Goal: Submit feedback/report problem

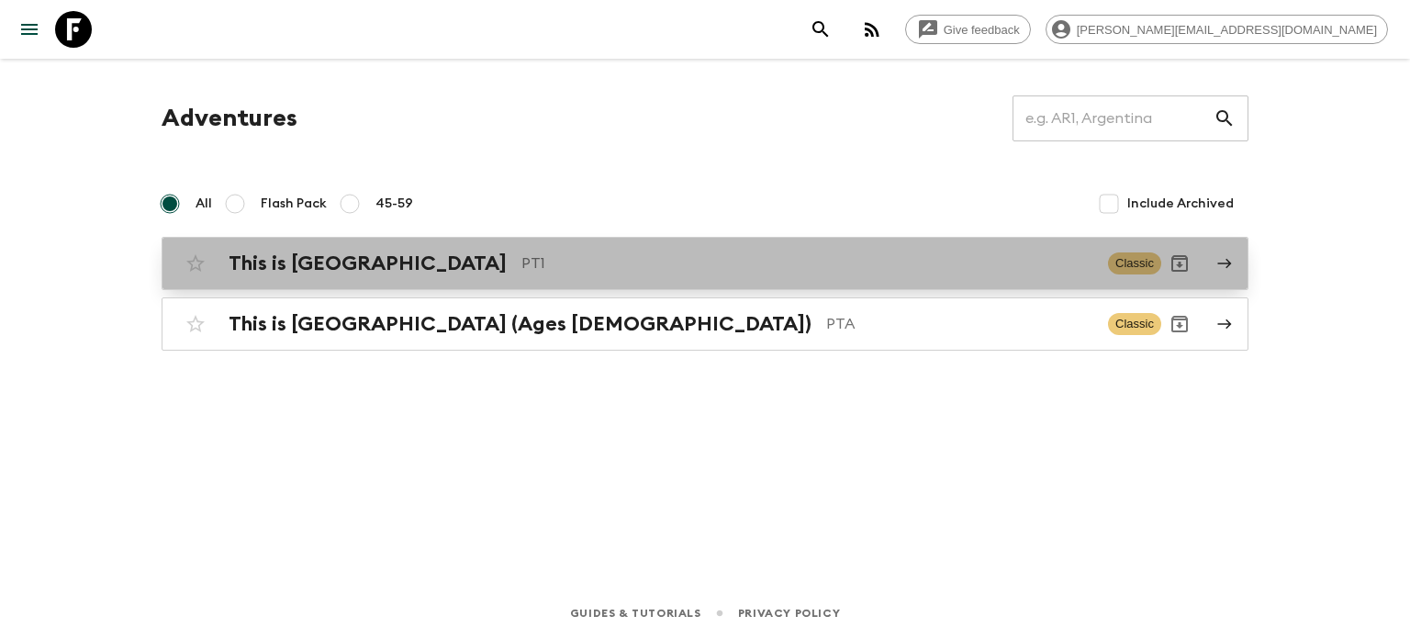
click at [521, 258] on p "PT1" at bounding box center [807, 263] width 572 height 22
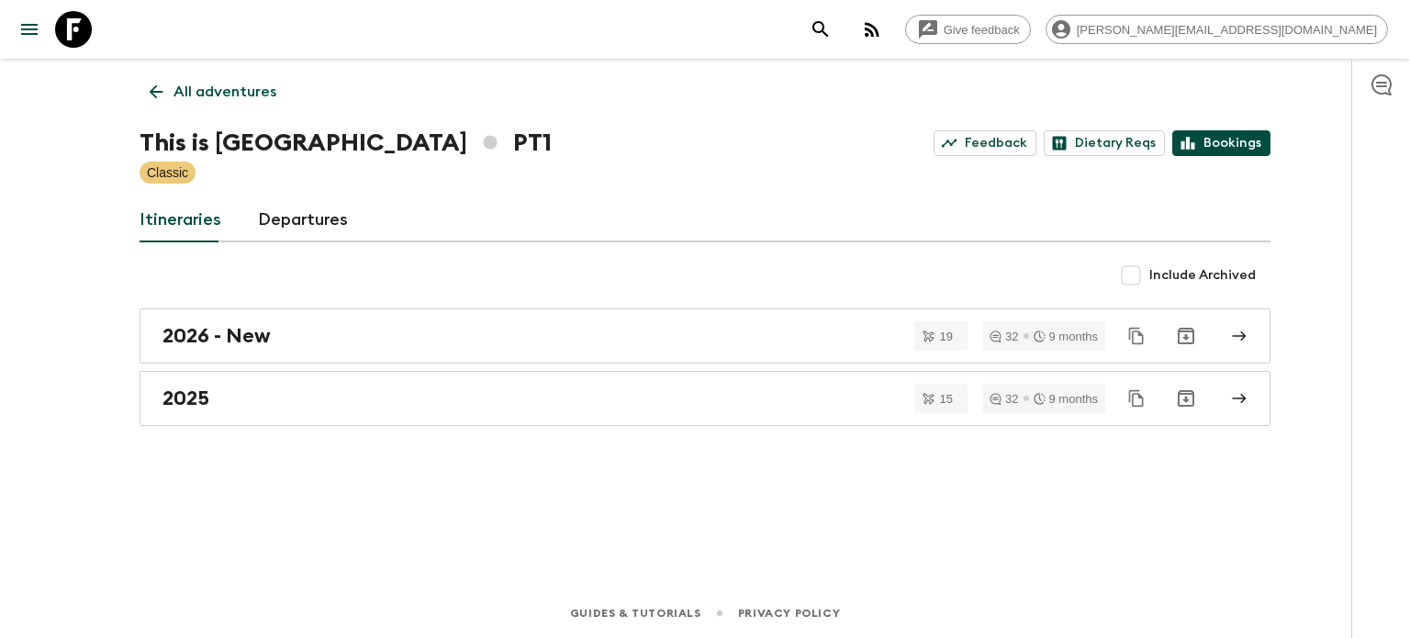
click at [1230, 140] on link "Bookings" at bounding box center [1221, 143] width 98 height 26
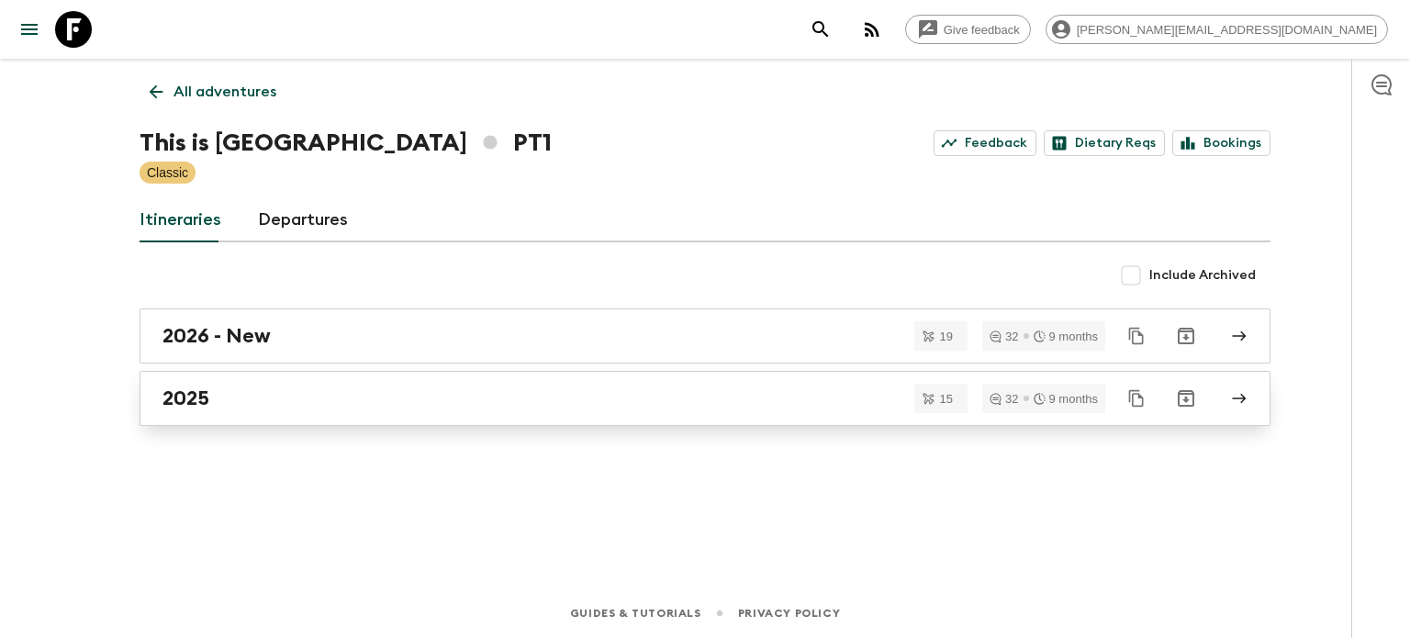
click at [235, 390] on div "2025" at bounding box center [687, 398] width 1050 height 24
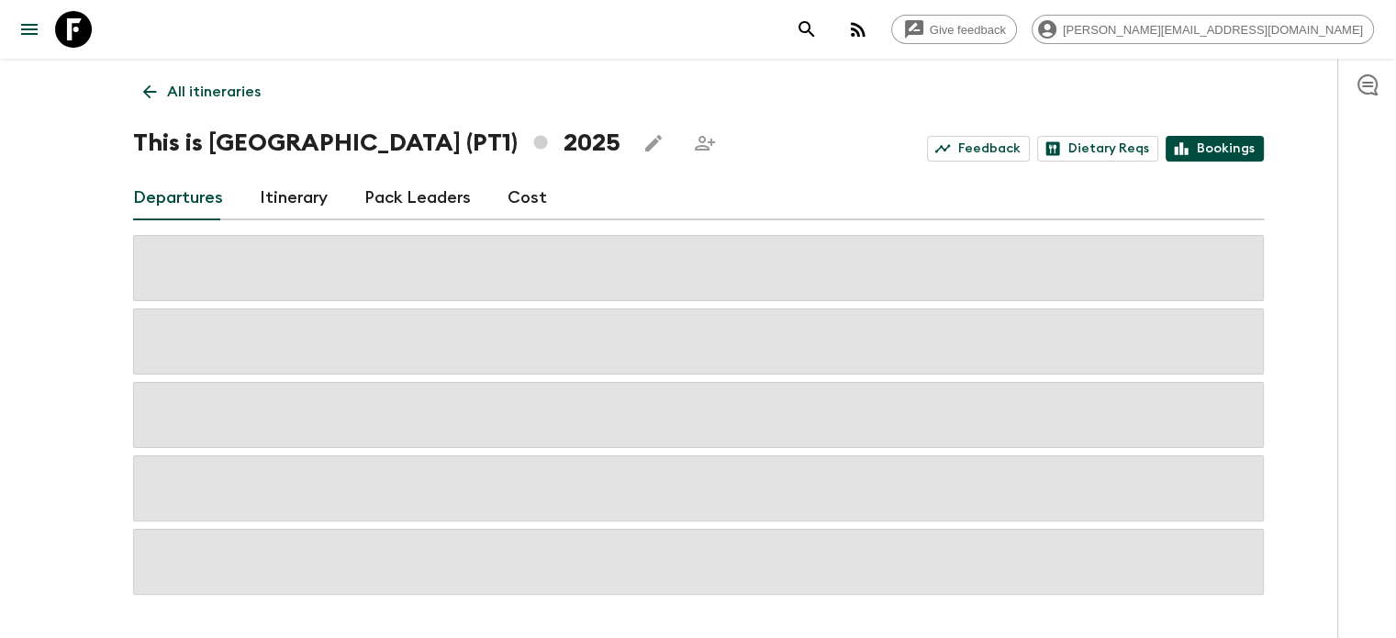
click at [1185, 143] on icon at bounding box center [1181, 148] width 14 height 13
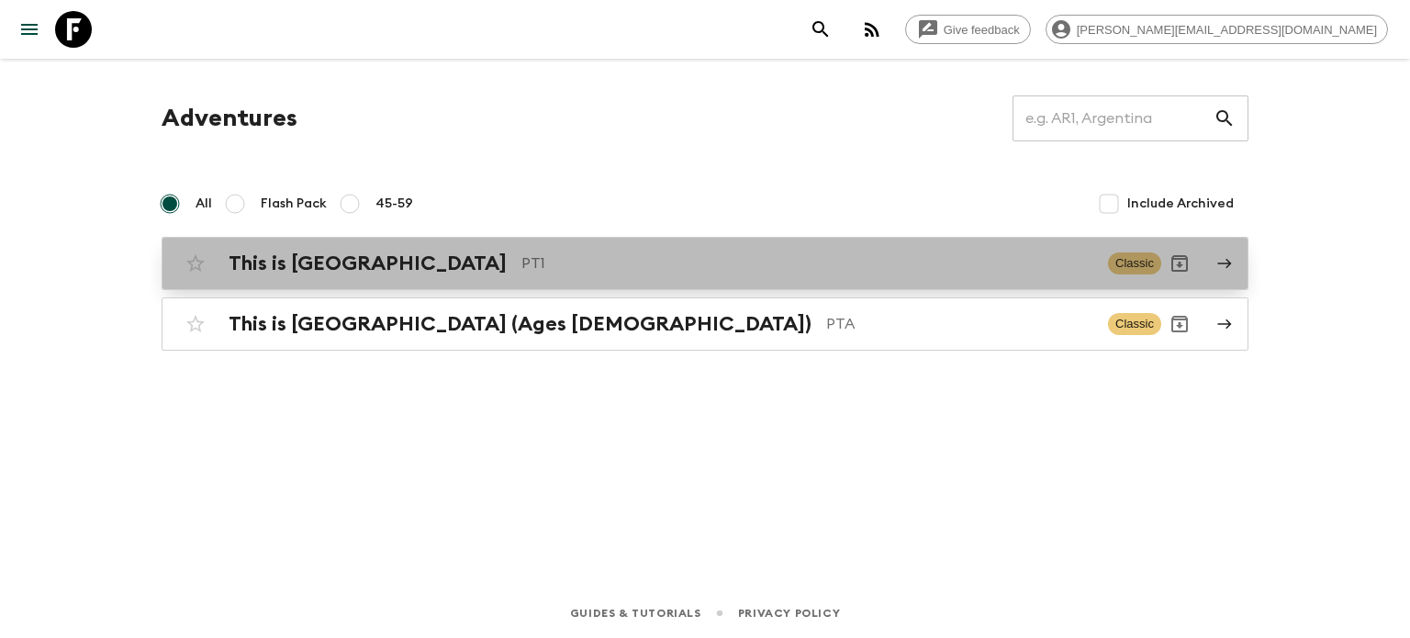
click at [521, 271] on p "PT1" at bounding box center [807, 263] width 572 height 22
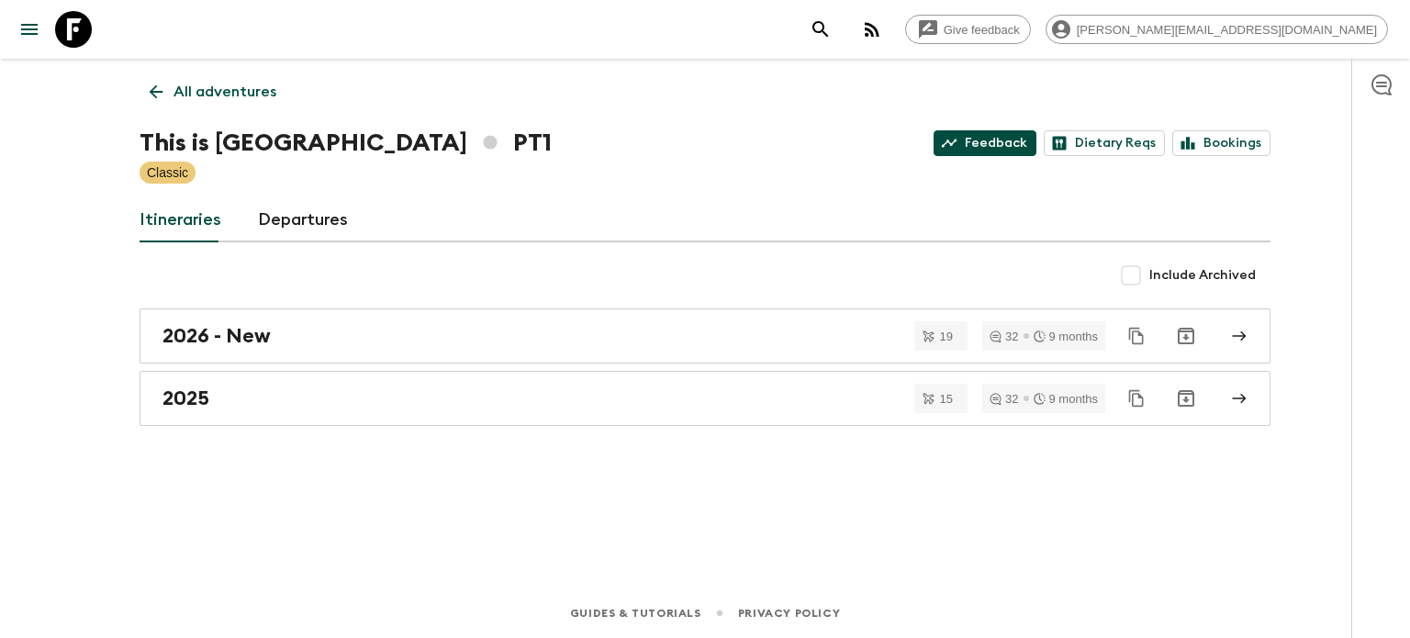
click at [1024, 140] on link "Feedback" at bounding box center [985, 143] width 103 height 26
